Goal: Obtain resource: Download file/media

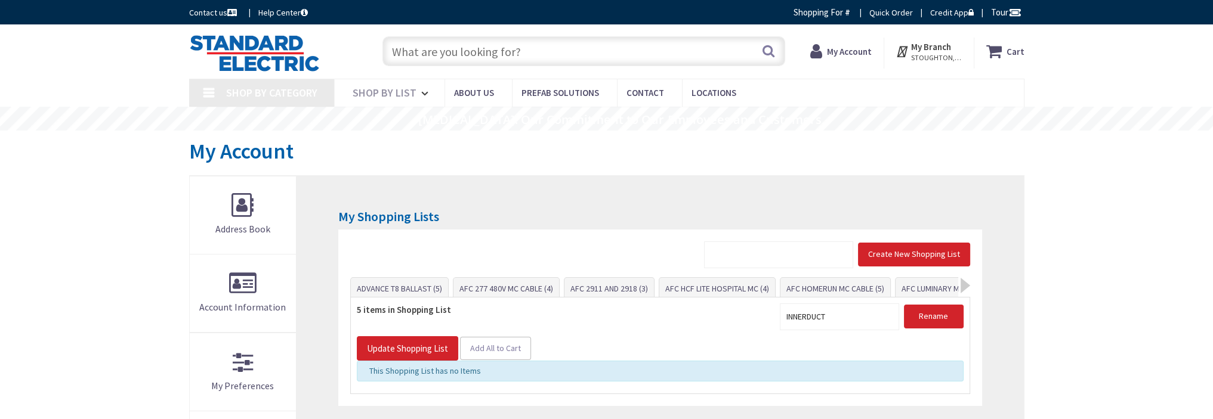
click at [503, 57] on input "text" at bounding box center [583, 51] width 403 height 30
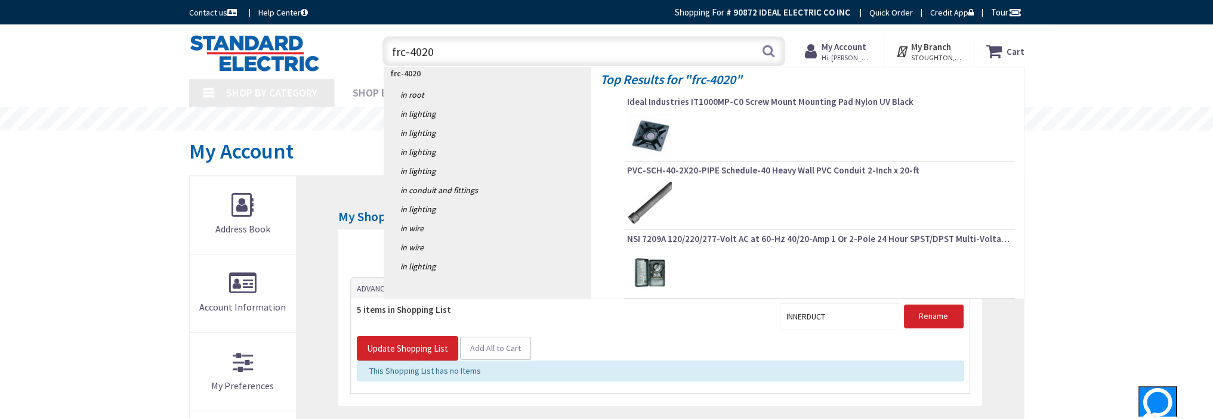
type input "frc-4020"
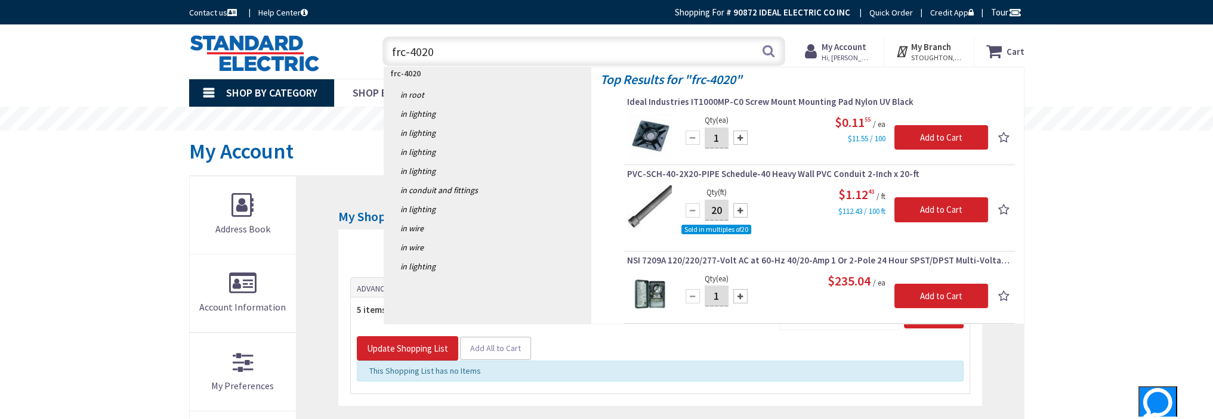
drag, startPoint x: 471, startPoint y: 44, endPoint x: 387, endPoint y: 51, distance: 84.4
click at [386, 51] on input "frc-4020" at bounding box center [583, 51] width 403 height 30
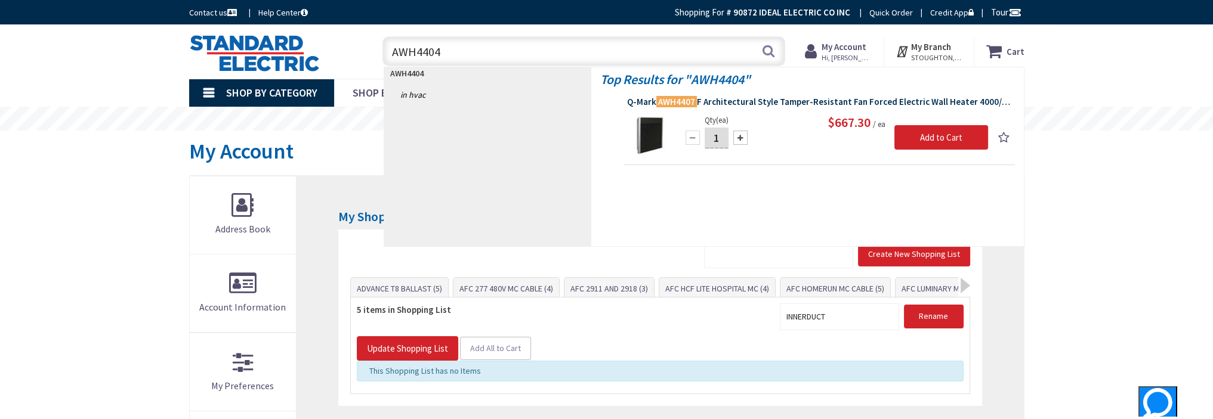
type input "AWH4404"
click at [711, 100] on span "Q-Mark AWH4407 F Architectural Style Tamper-Resistant Fan Forced Electric Wall …" at bounding box center [819, 102] width 385 height 12
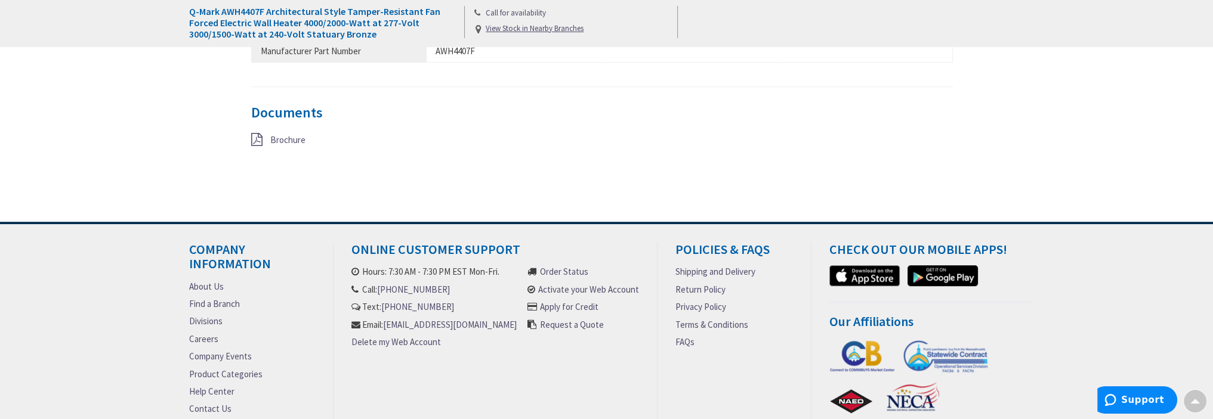
click at [291, 140] on span "Brochure" at bounding box center [287, 139] width 35 height 11
